Goal: Transaction & Acquisition: Download file/media

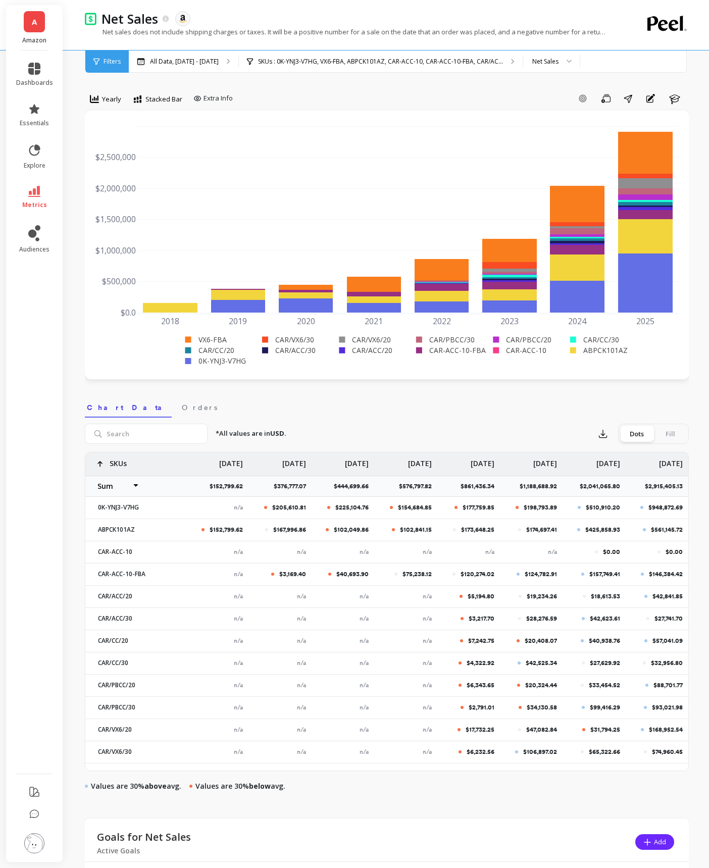
select select "sum"
click at [115, 93] on div "Yearly" at bounding box center [105, 99] width 31 height 12
click at [114, 194] on div "Quarterly" at bounding box center [122, 199] width 58 height 10
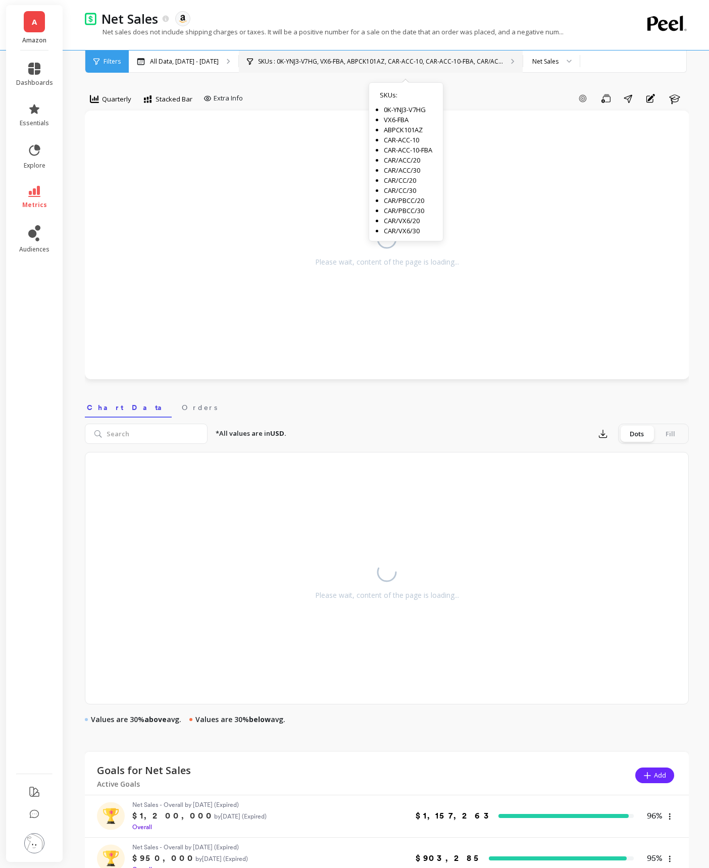
select select "sum"
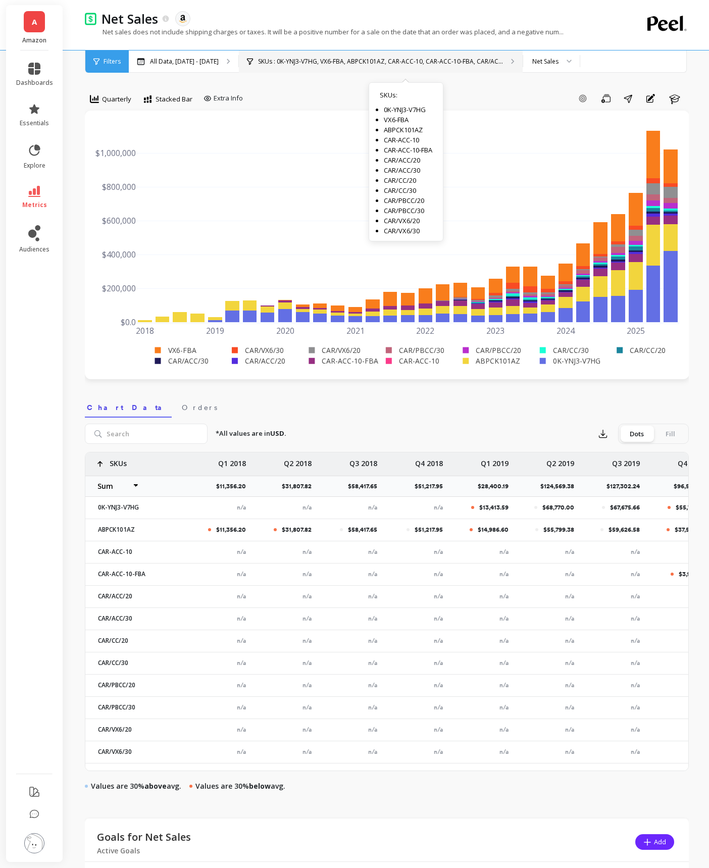
click at [339, 66] on div "SKUs : 0K-YNJ3-V7HG, VX6-FBA, ABPCK101AZ, CAR-ACC-10, CAR-ACC-10-FBA, CAR/AC...…" at bounding box center [381, 62] width 284 height 22
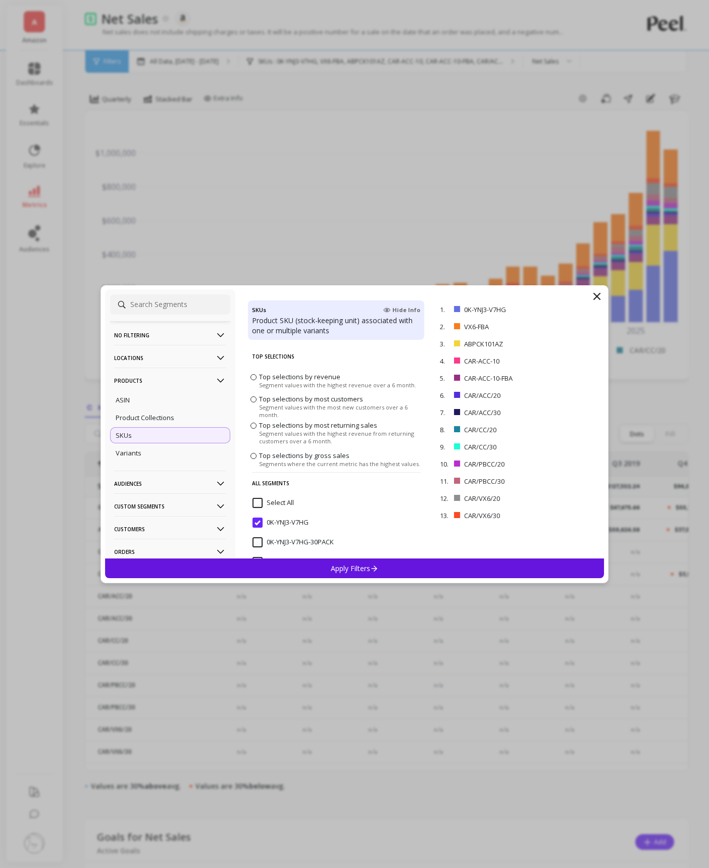
click at [262, 491] on p "All Segments" at bounding box center [336, 483] width 169 height 22
click at [261, 499] on input "Select All" at bounding box center [273, 503] width 41 height 10
click at [257, 506] on input "Select All" at bounding box center [273, 503] width 41 height 10
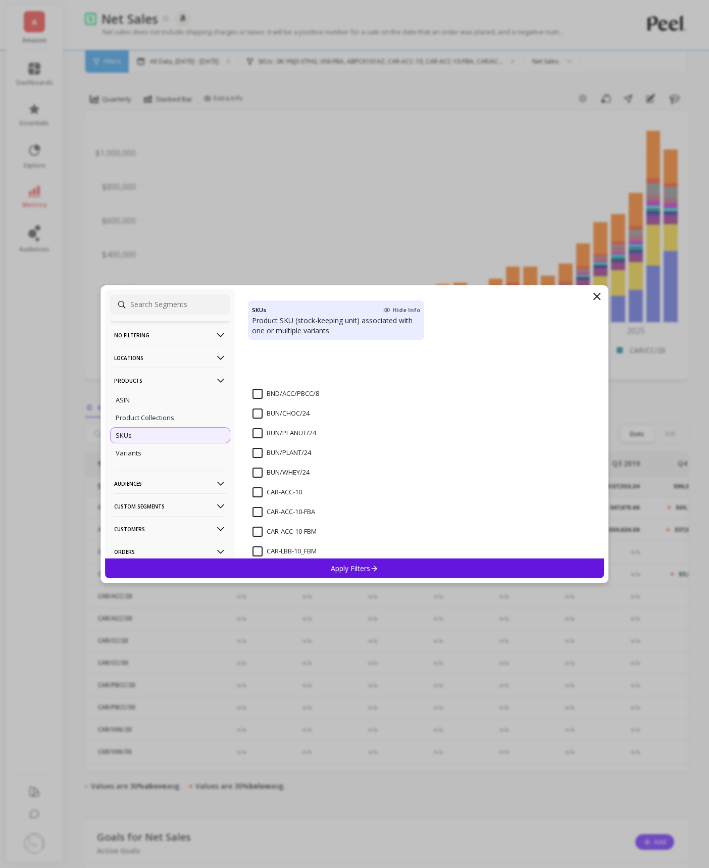
scroll to position [563, 0]
click at [185, 403] on div "ASIN" at bounding box center [170, 400] width 120 height 16
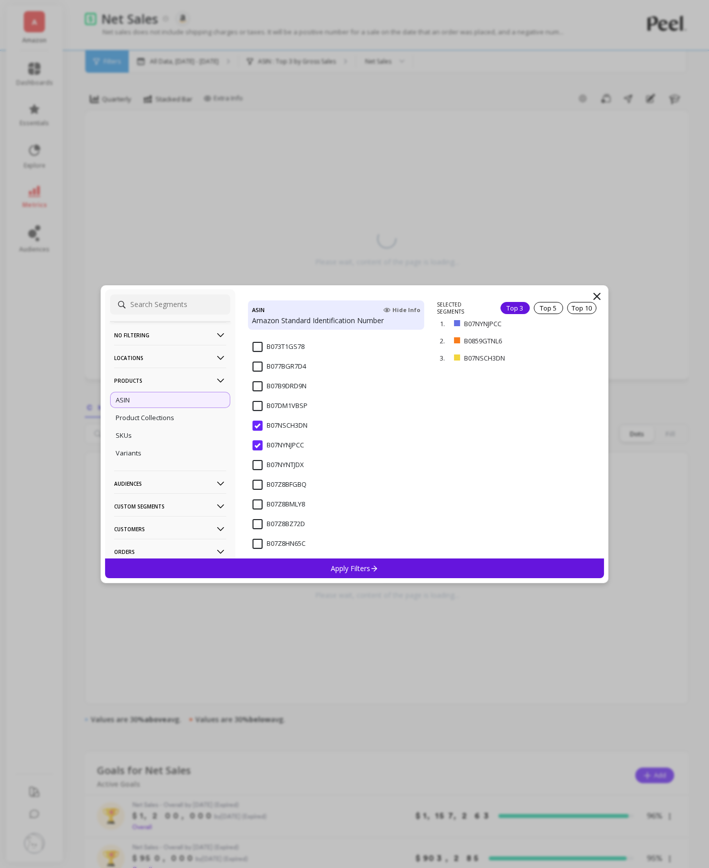
scroll to position [166, 0]
click at [259, 425] on input "B07NSCH3DN" at bounding box center [280, 425] width 55 height 10
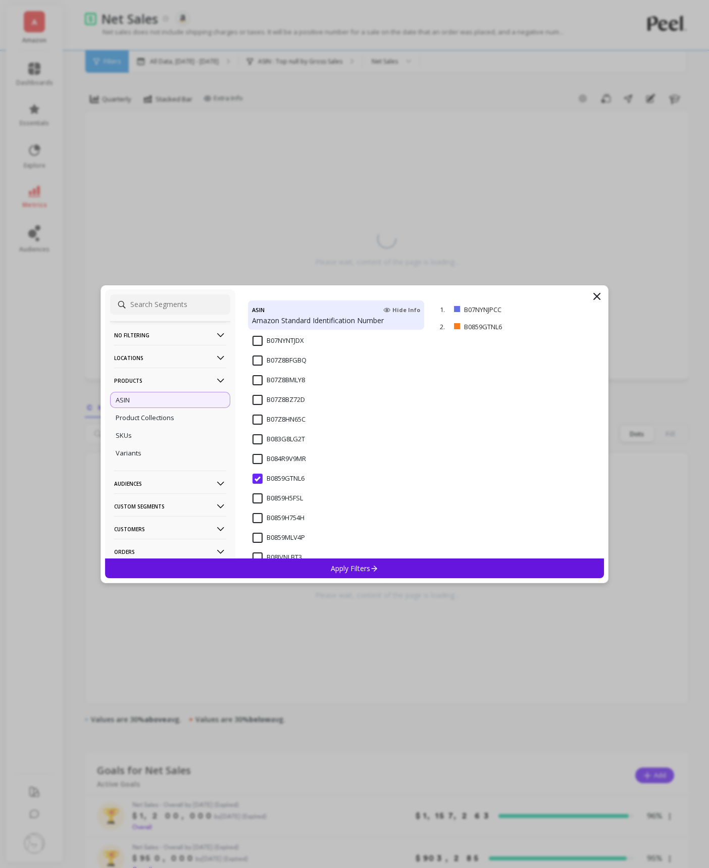
scroll to position [298, 0]
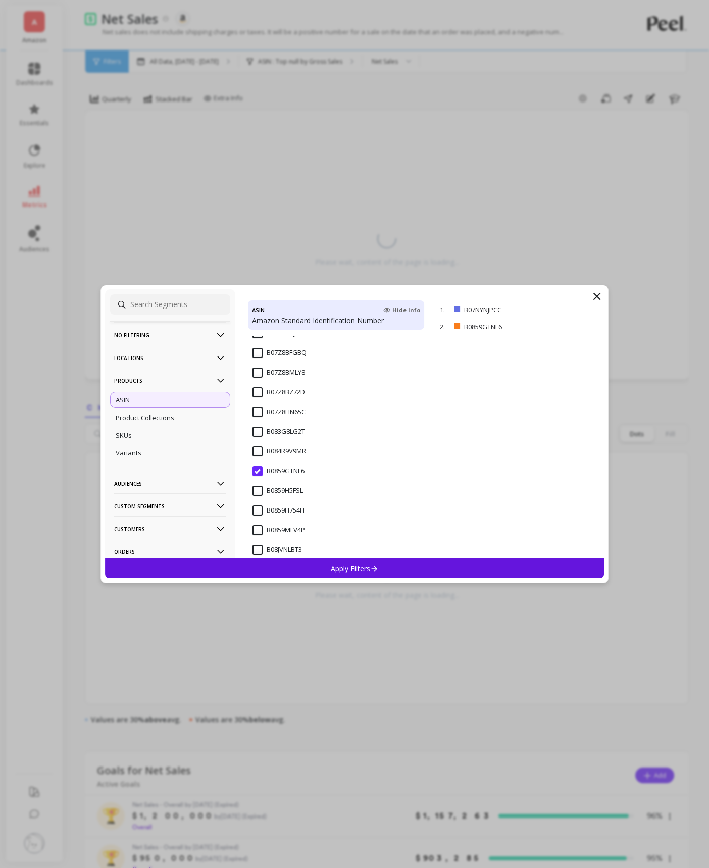
click at [259, 470] on input "B0859GTNL6" at bounding box center [279, 471] width 52 height 10
click at [347, 564] on p "Apply Filters" at bounding box center [355, 569] width 48 height 10
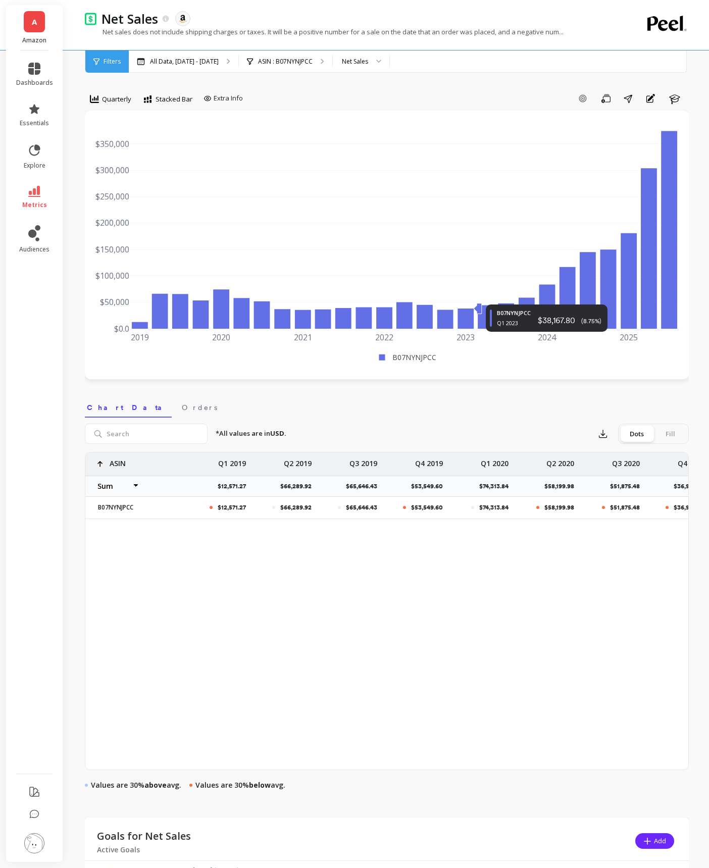
select select "sum"
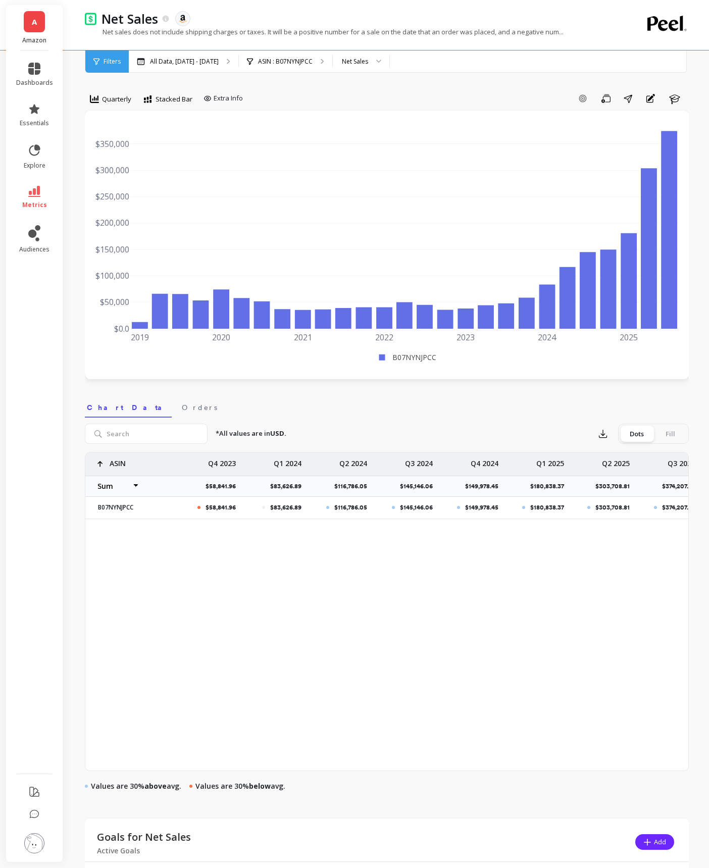
scroll to position [0, 1270]
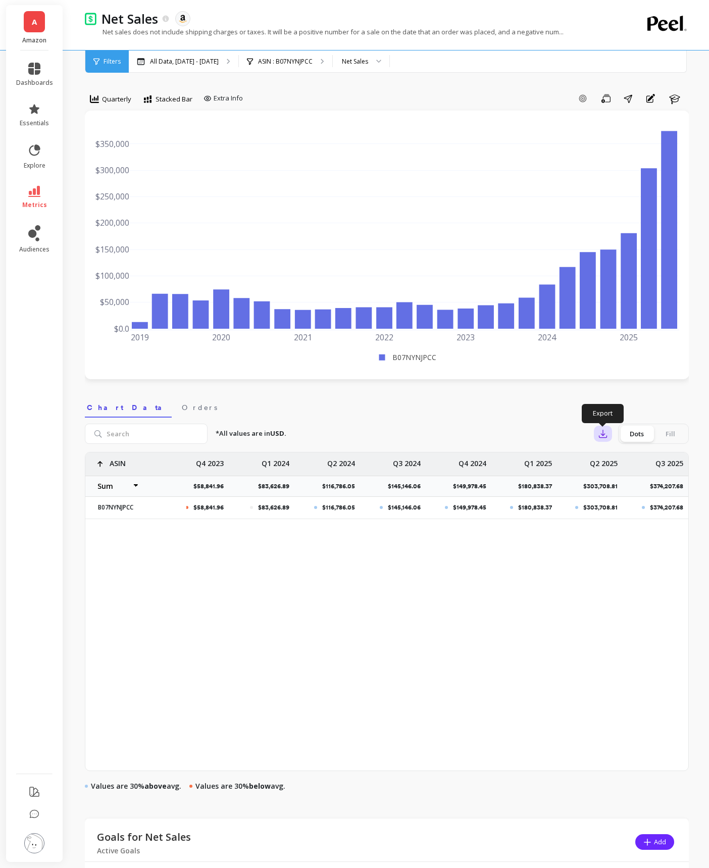
click at [603, 432] on icon "button" at bounding box center [604, 434] width 8 height 8
click at [612, 462] on button "CSV" at bounding box center [640, 462] width 90 height 18
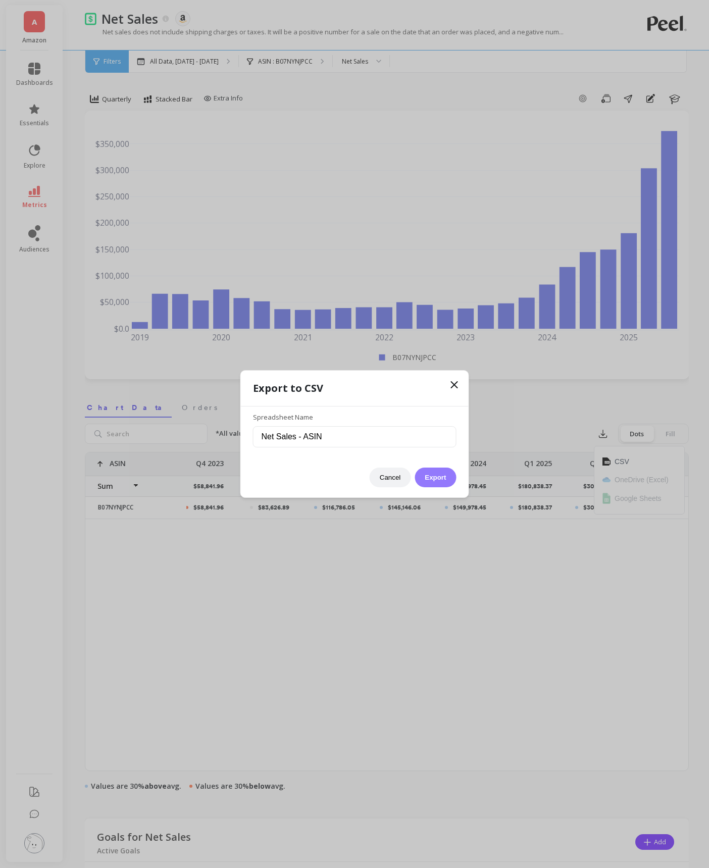
click at [426, 485] on button "Export" at bounding box center [435, 478] width 41 height 20
select select "sum"
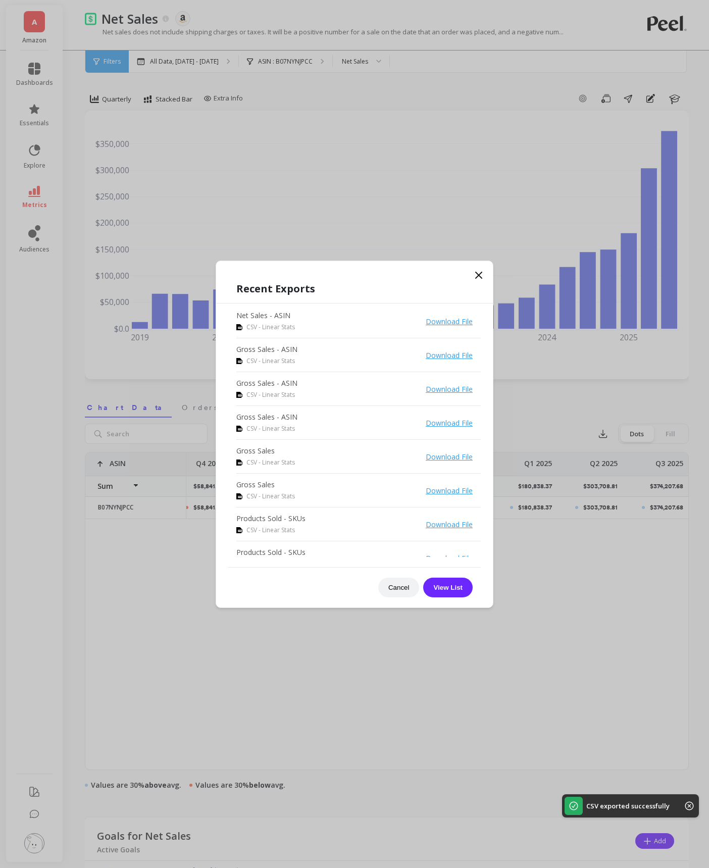
select select "sum"
